Goal: Navigation & Orientation: Find specific page/section

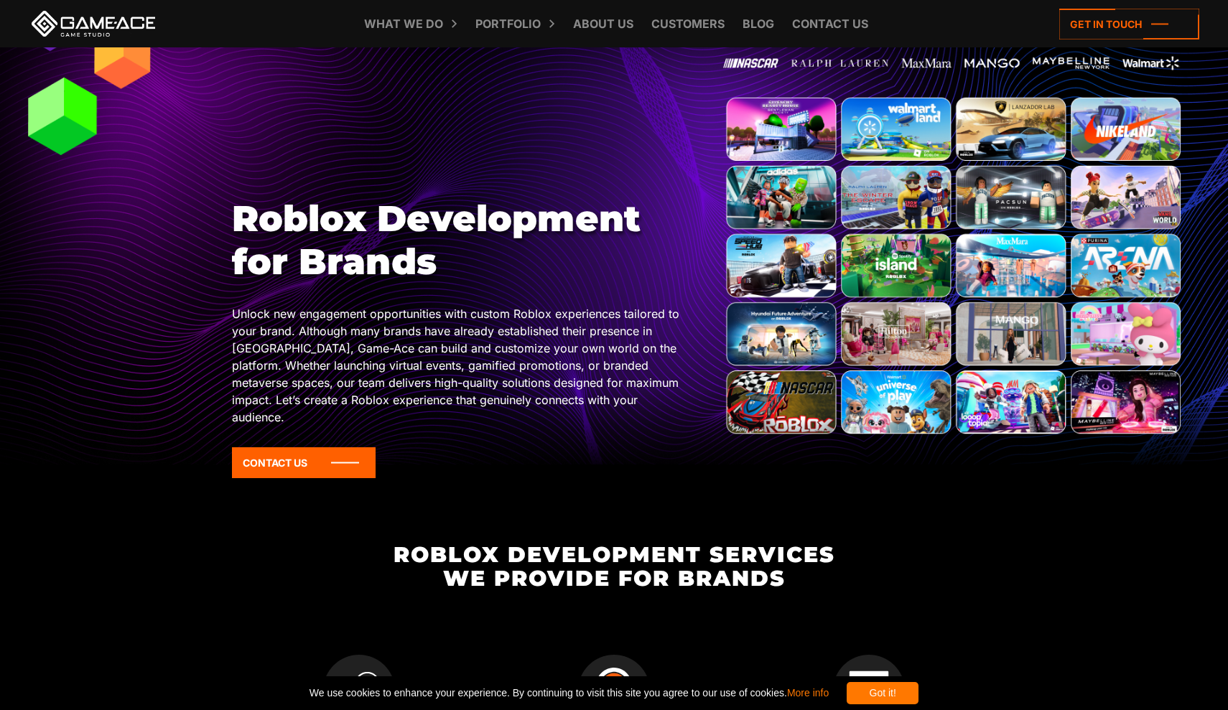
click at [598, 130] on div at bounding box center [614, 218] width 1228 height 491
click at [517, 406] on p "Unlock new engagement opportunities with custom Roblox experiences tailored to …" at bounding box center [461, 365] width 458 height 121
click at [517, 378] on p "Unlock new engagement opportunities with custom Roblox experiences tailored to …" at bounding box center [461, 365] width 458 height 121
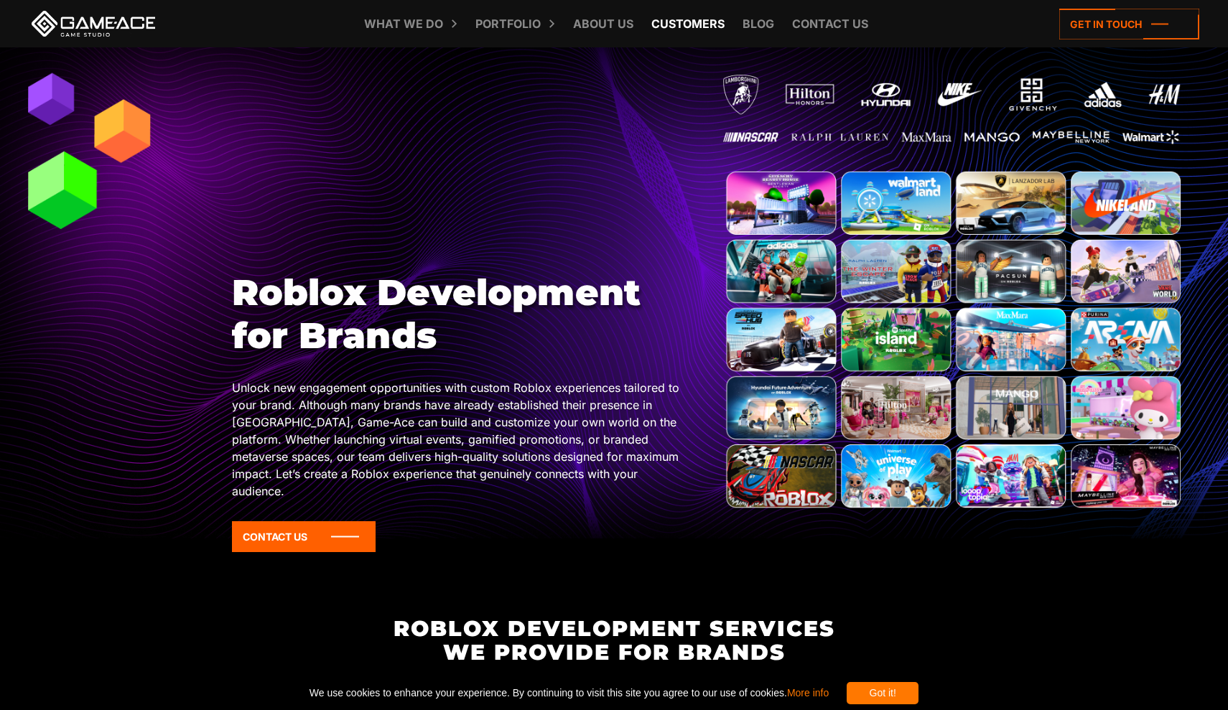
click at [677, 22] on link "Customers" at bounding box center [688, 23] width 88 height 47
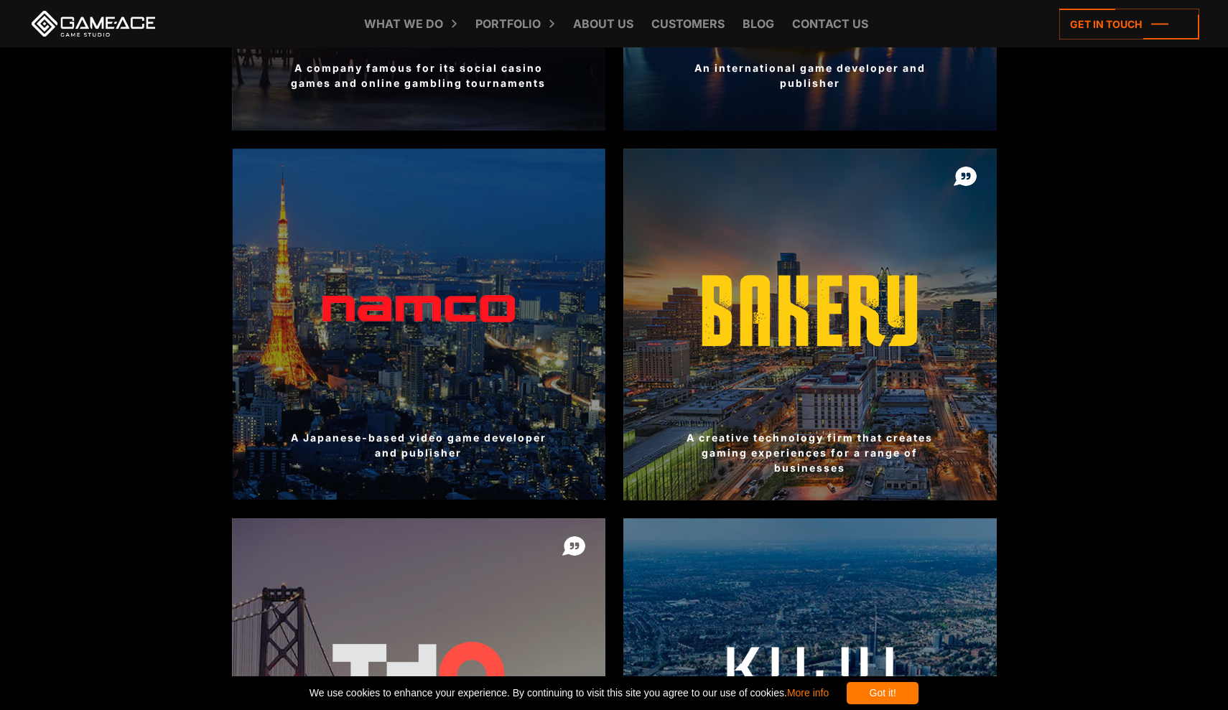
scroll to position [1097, 0]
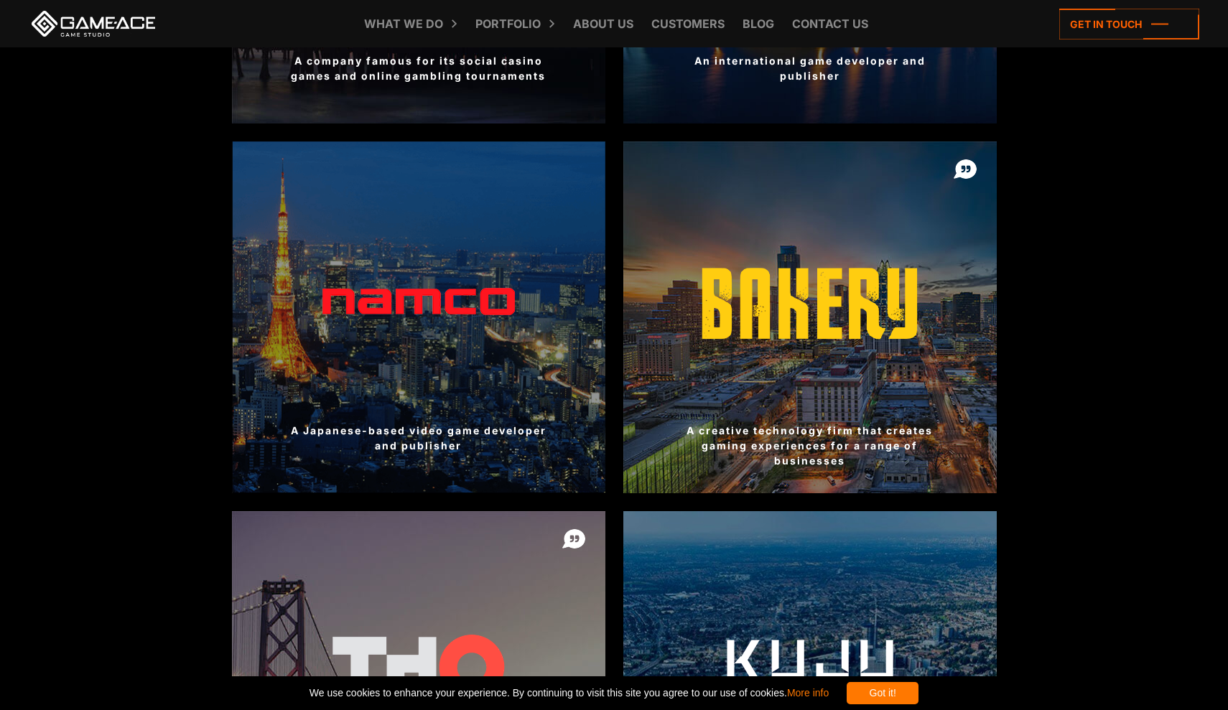
click at [289, 350] on div at bounding box center [418, 317] width 373 height 352
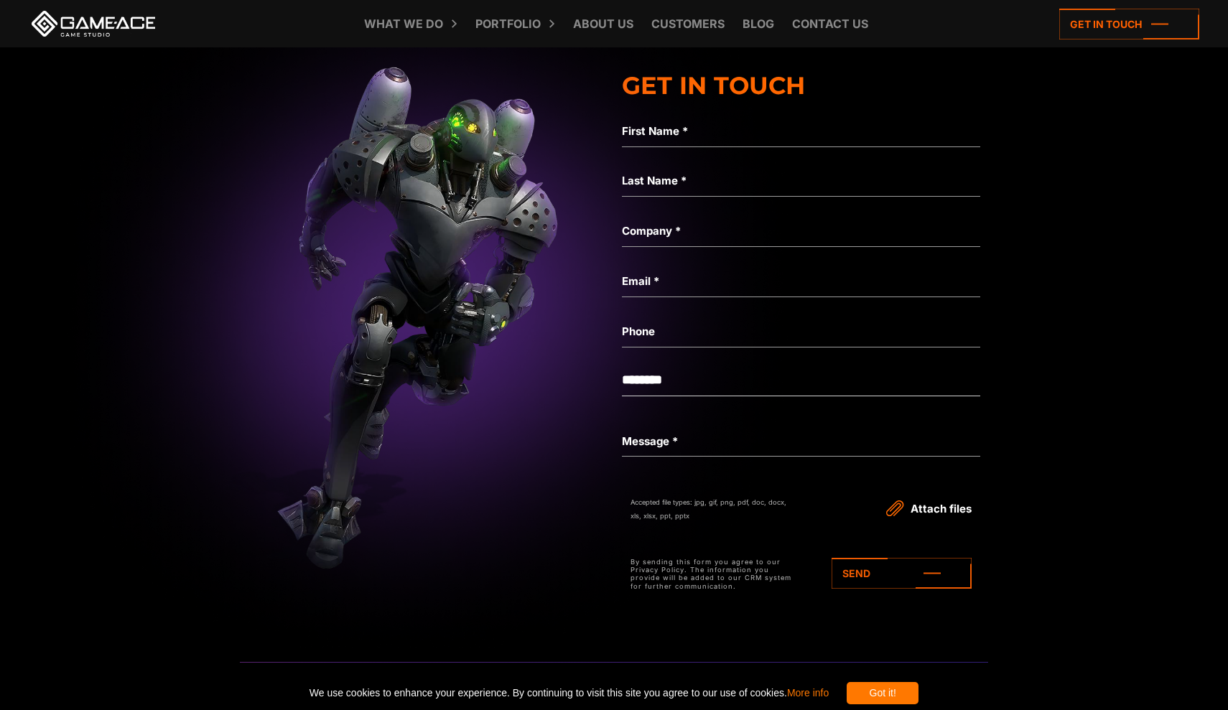
scroll to position [2707, 0]
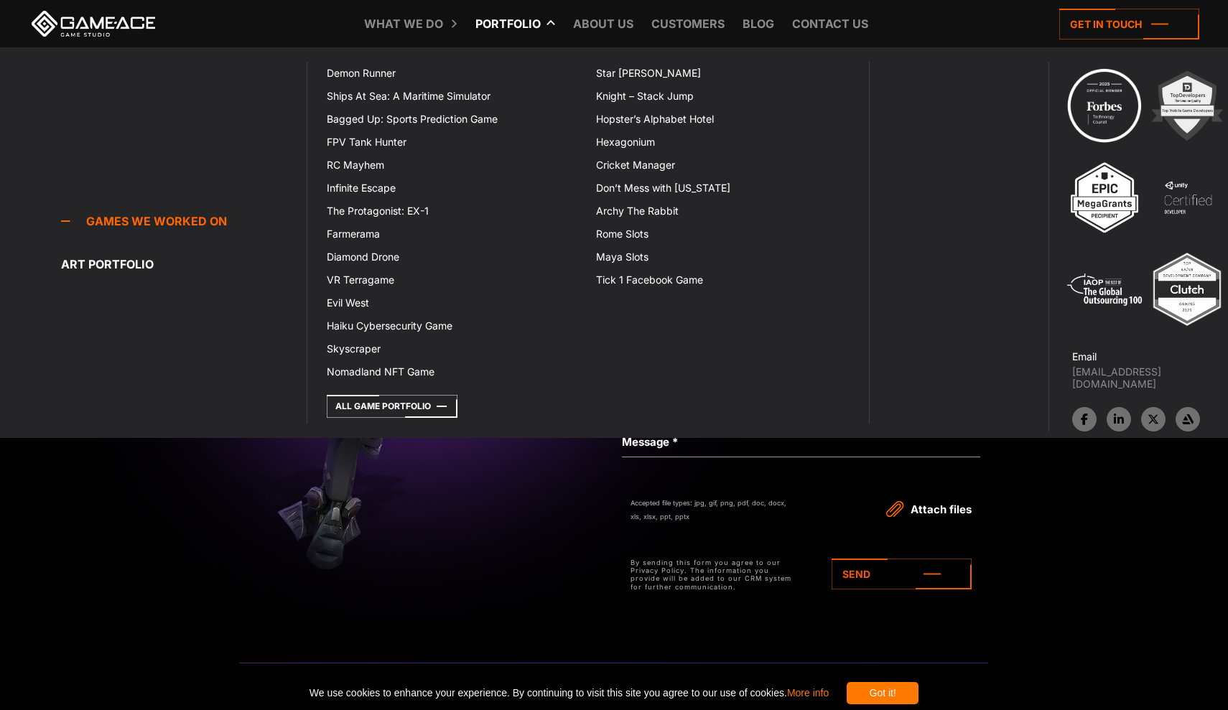
click at [490, 29] on icon at bounding box center [478, 23] width 34 height 47
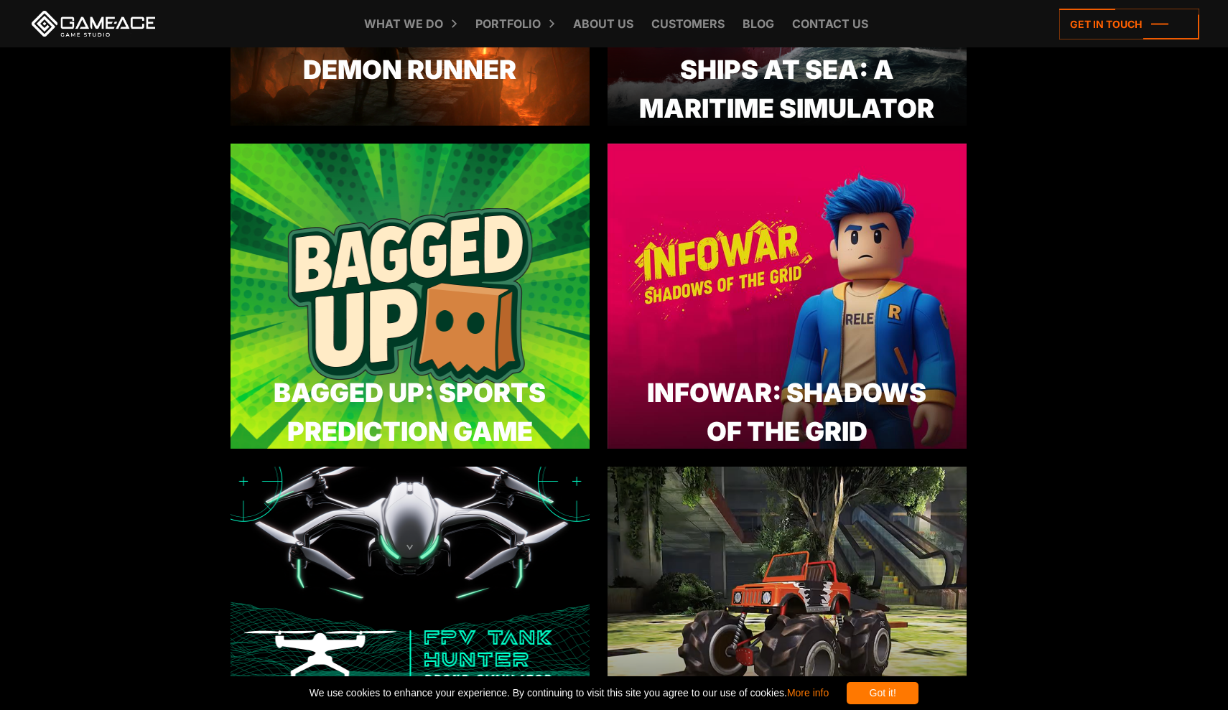
scroll to position [697, 1]
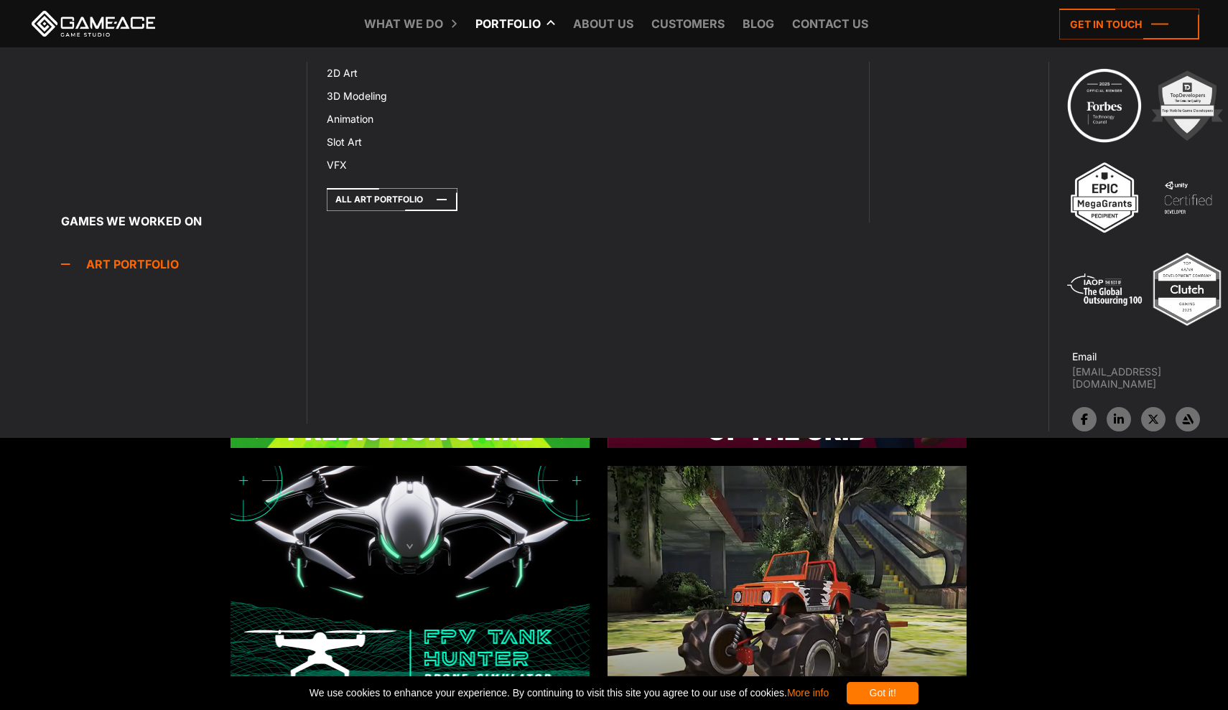
click at [131, 263] on link "Art portfolio" at bounding box center [183, 264] width 245 height 29
click at [383, 196] on icon at bounding box center [392, 199] width 131 height 23
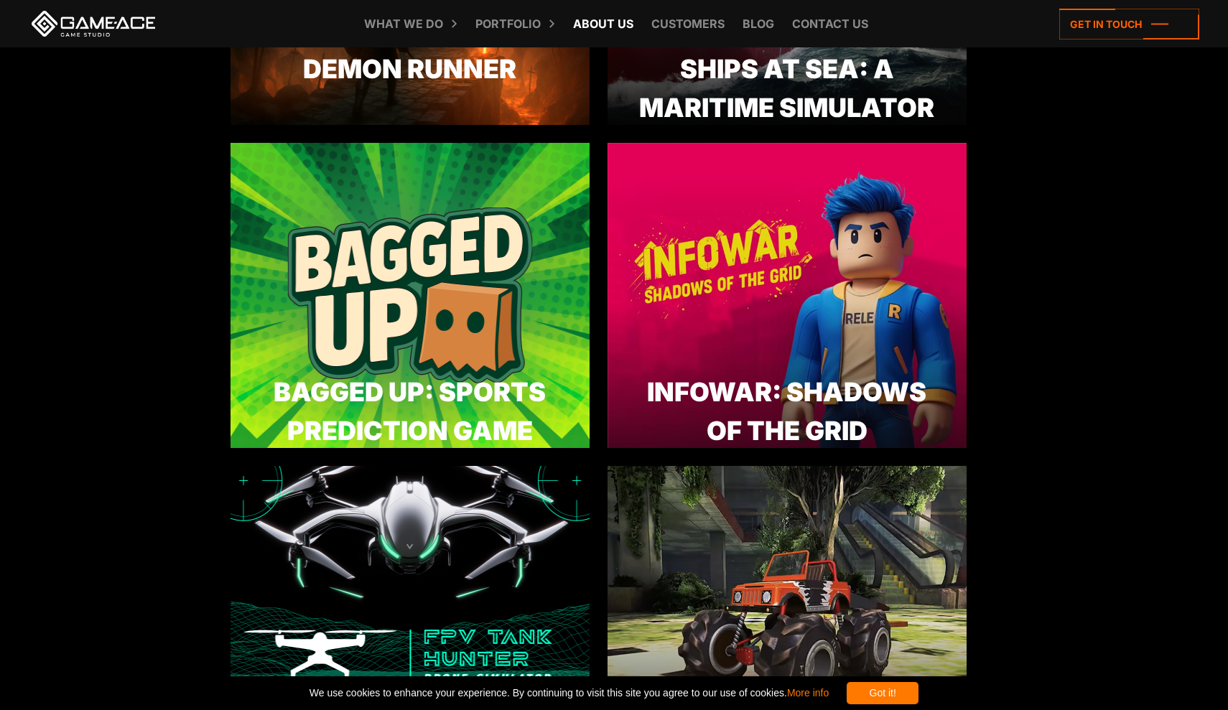
click at [592, 31] on link "About Us" at bounding box center [603, 23] width 75 height 47
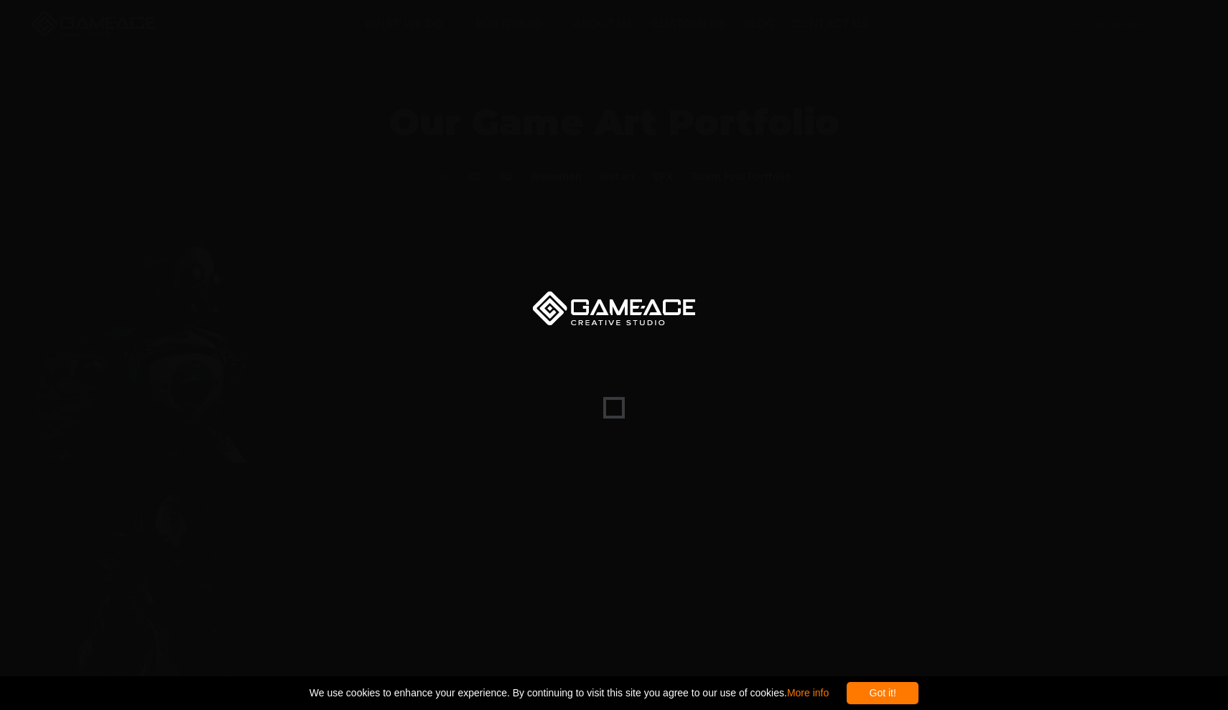
click at [915, 700] on div "Got it!" at bounding box center [882, 693] width 72 height 22
